Goal: Task Accomplishment & Management: Complete application form

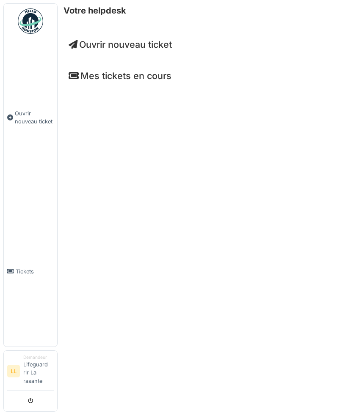
click at [12, 319] on link "Tickets" at bounding box center [30, 272] width 53 height 150
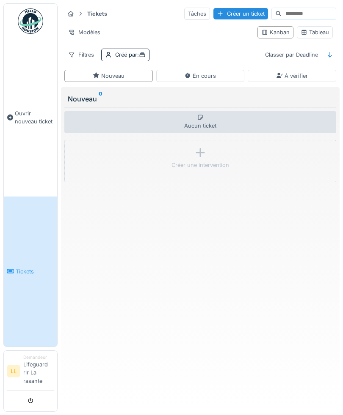
click at [22, 347] on link "Tickets" at bounding box center [30, 272] width 53 height 150
click at [39, 283] on link "Tickets" at bounding box center [30, 272] width 53 height 150
click at [25, 119] on span "Ouvrir nouveau ticket" at bounding box center [34, 118] width 39 height 16
